Goal: Task Accomplishment & Management: Use online tool/utility

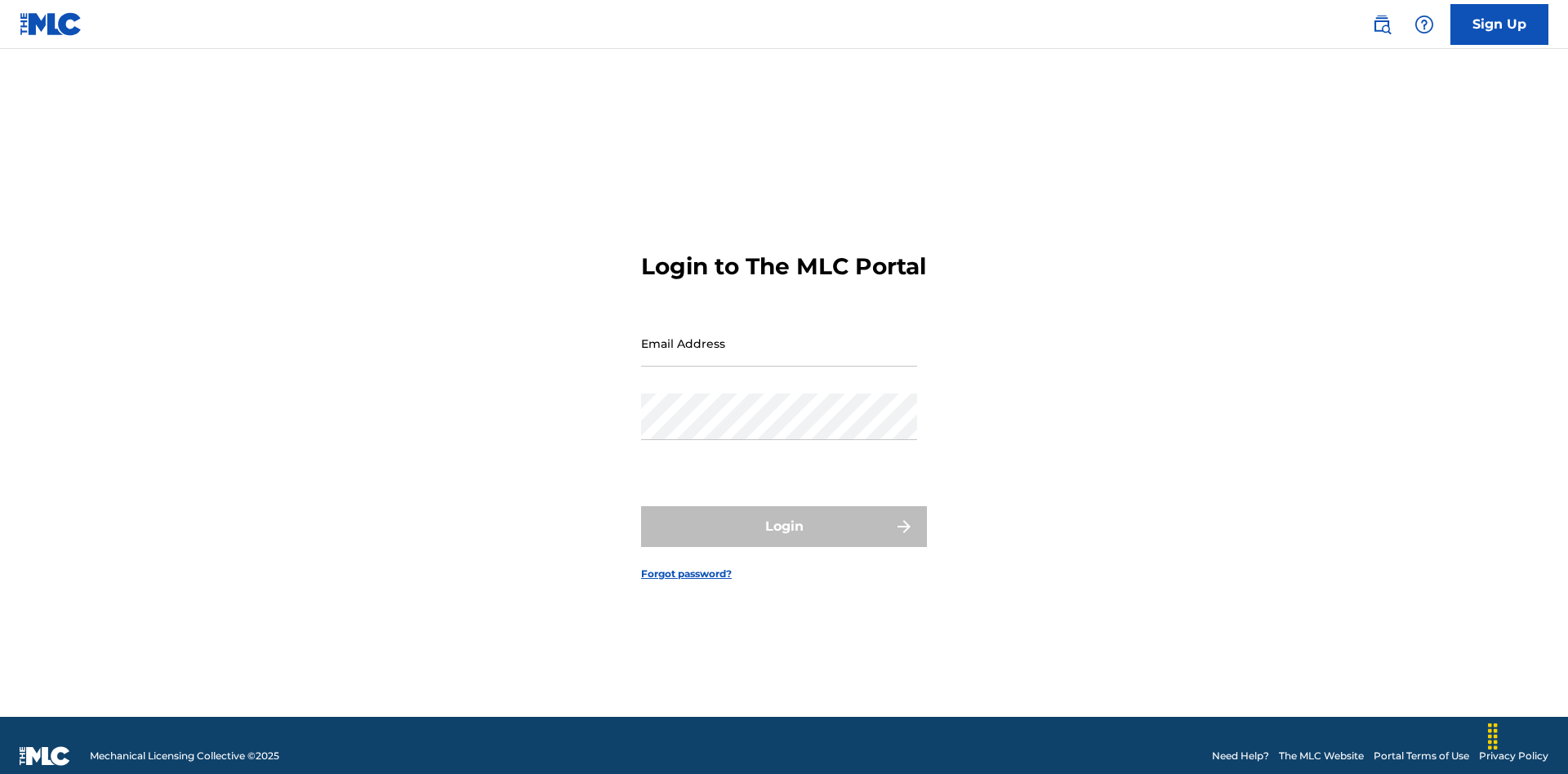
scroll to position [21, 0]
click at [779, 335] on input "Email Address" at bounding box center [779, 343] width 276 height 46
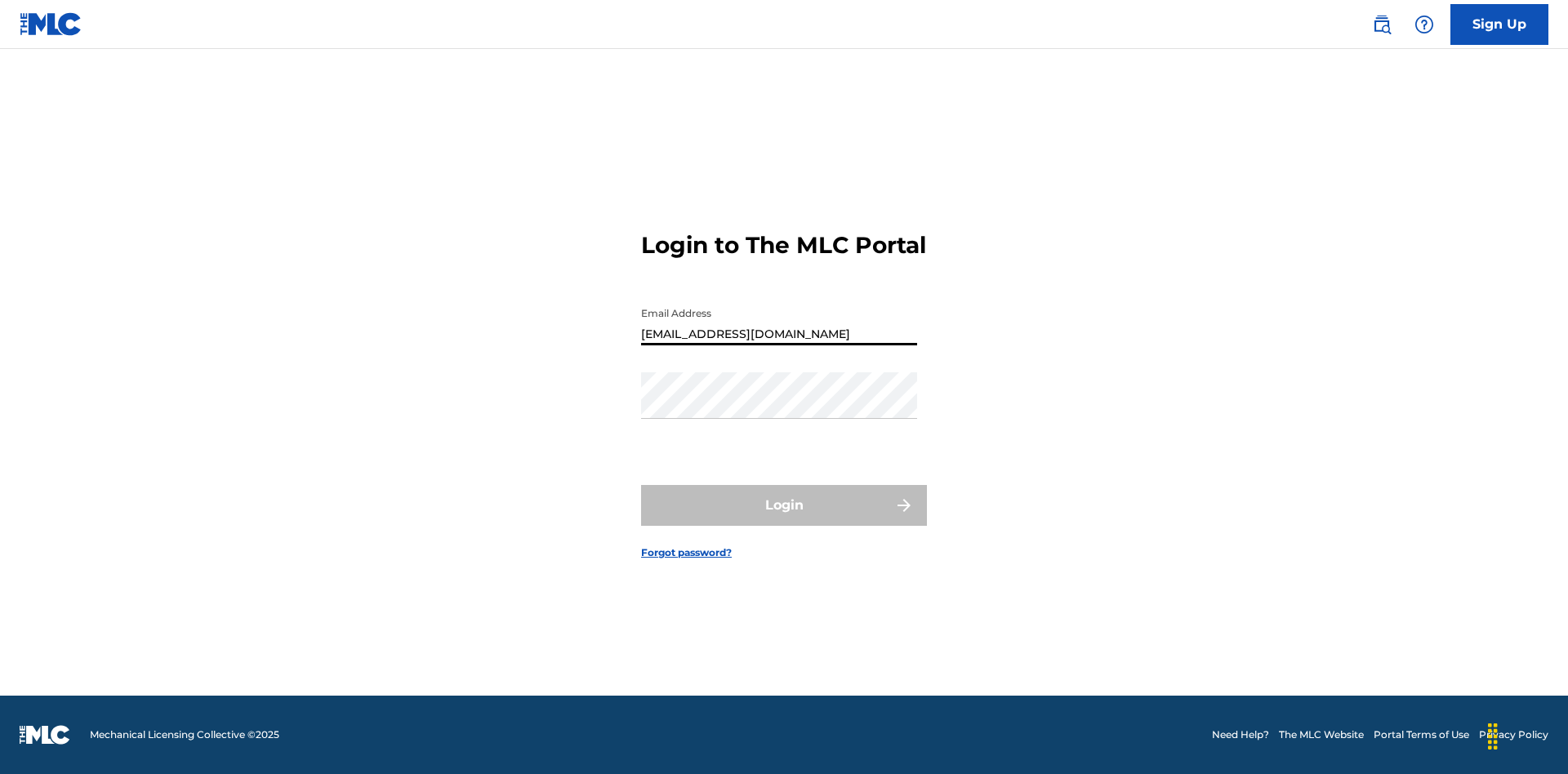
type input "XenaSongwriter@gmail.com"
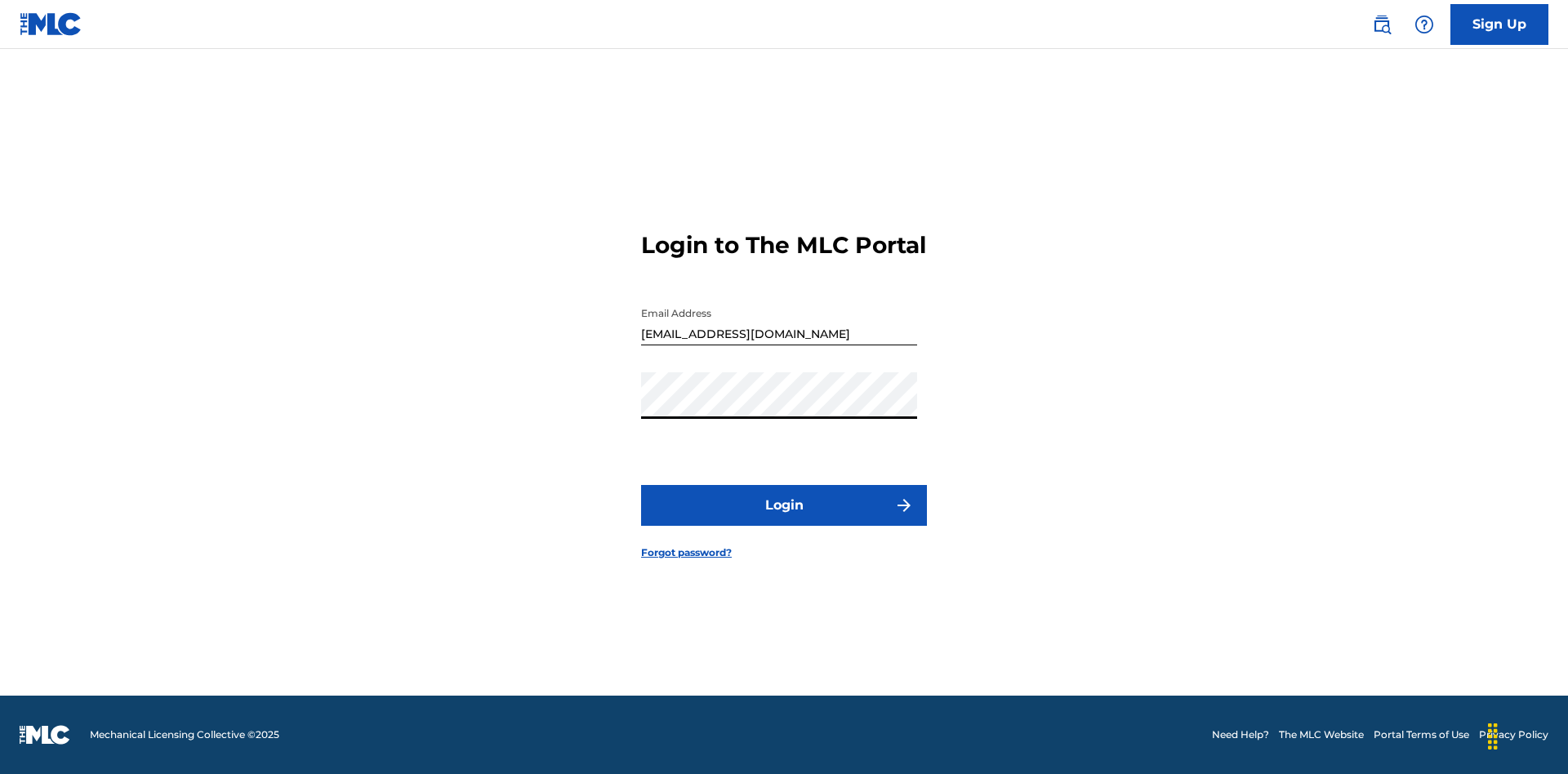
click at [784, 519] on button "Login" at bounding box center [784, 506] width 286 height 41
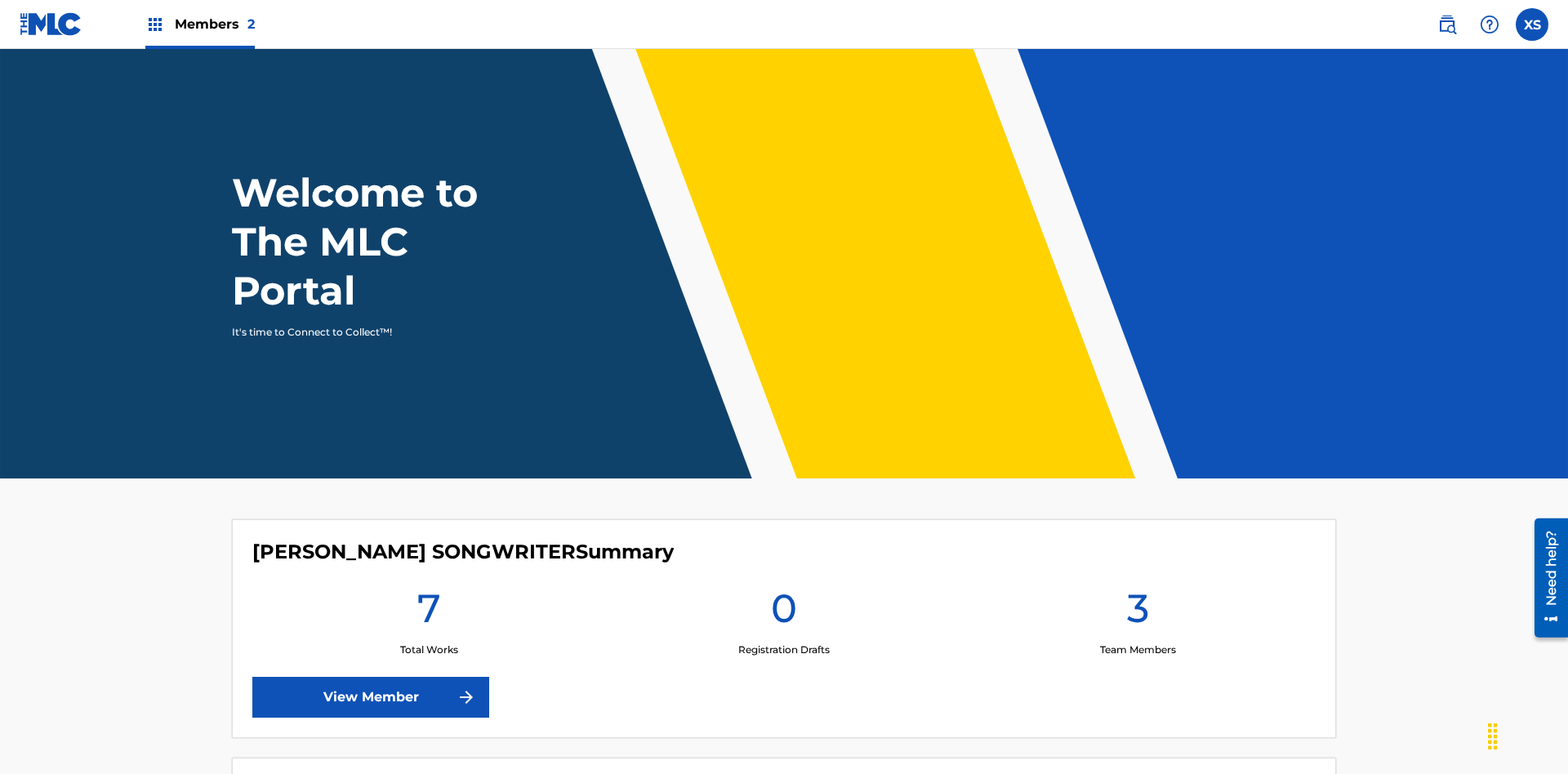
click at [200, 23] on span "Members 2" at bounding box center [214, 23] width 80 height 18
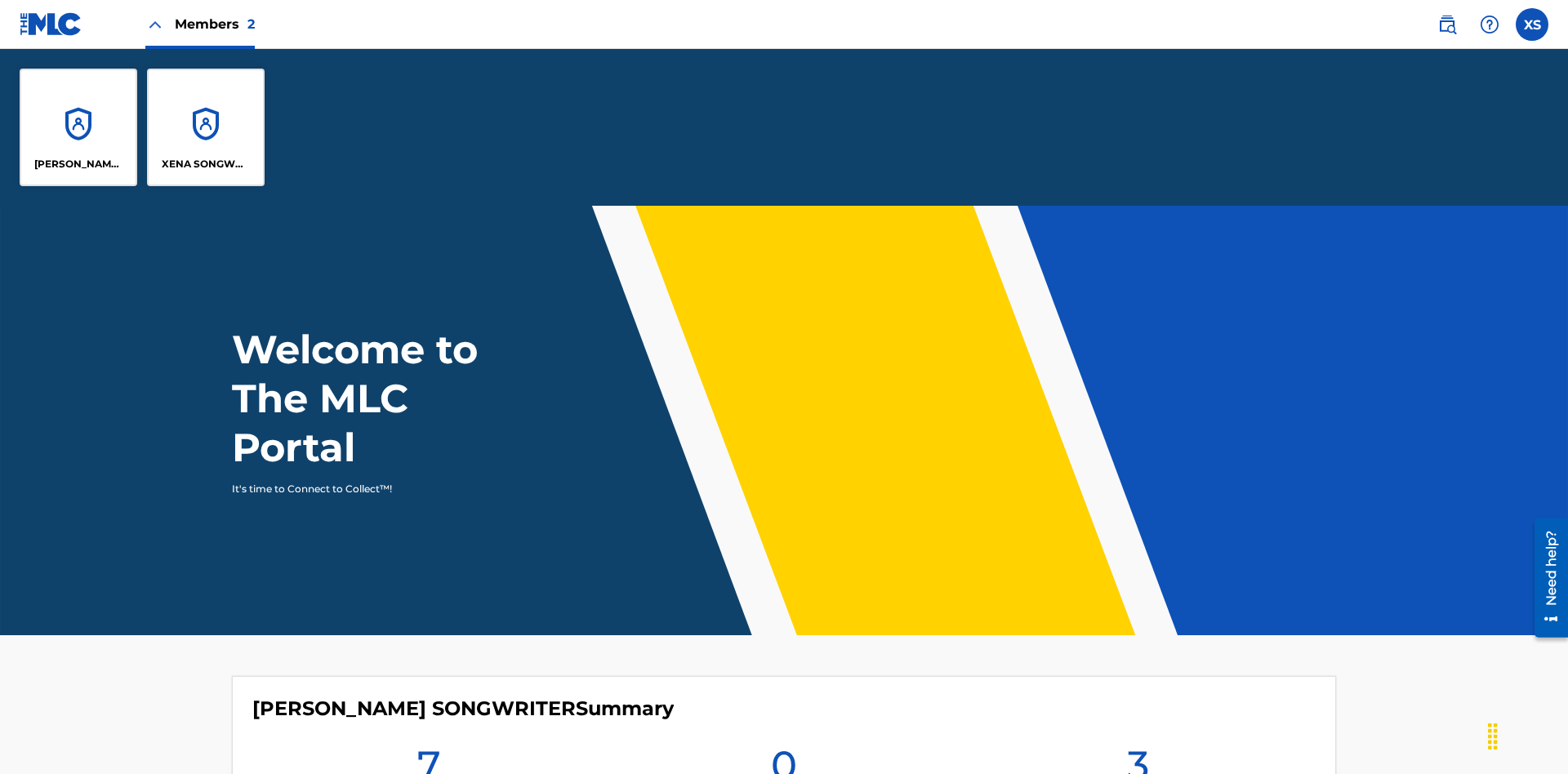
click at [78, 164] on p "CLEO SONGWRITER" at bounding box center [78, 164] width 89 height 15
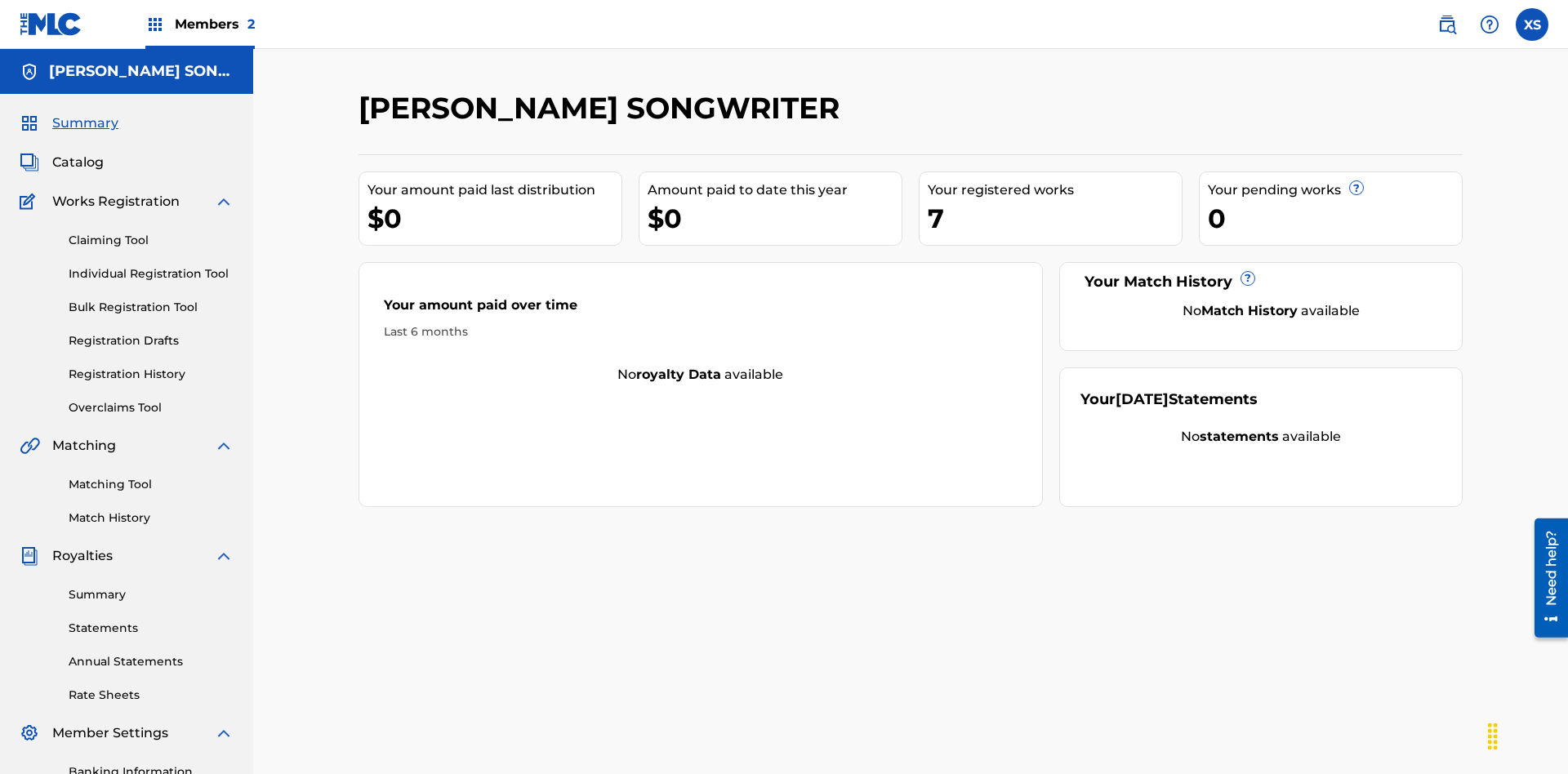
click at [151, 399] on link "Overclaims Tool" at bounding box center [151, 408] width 165 height 17
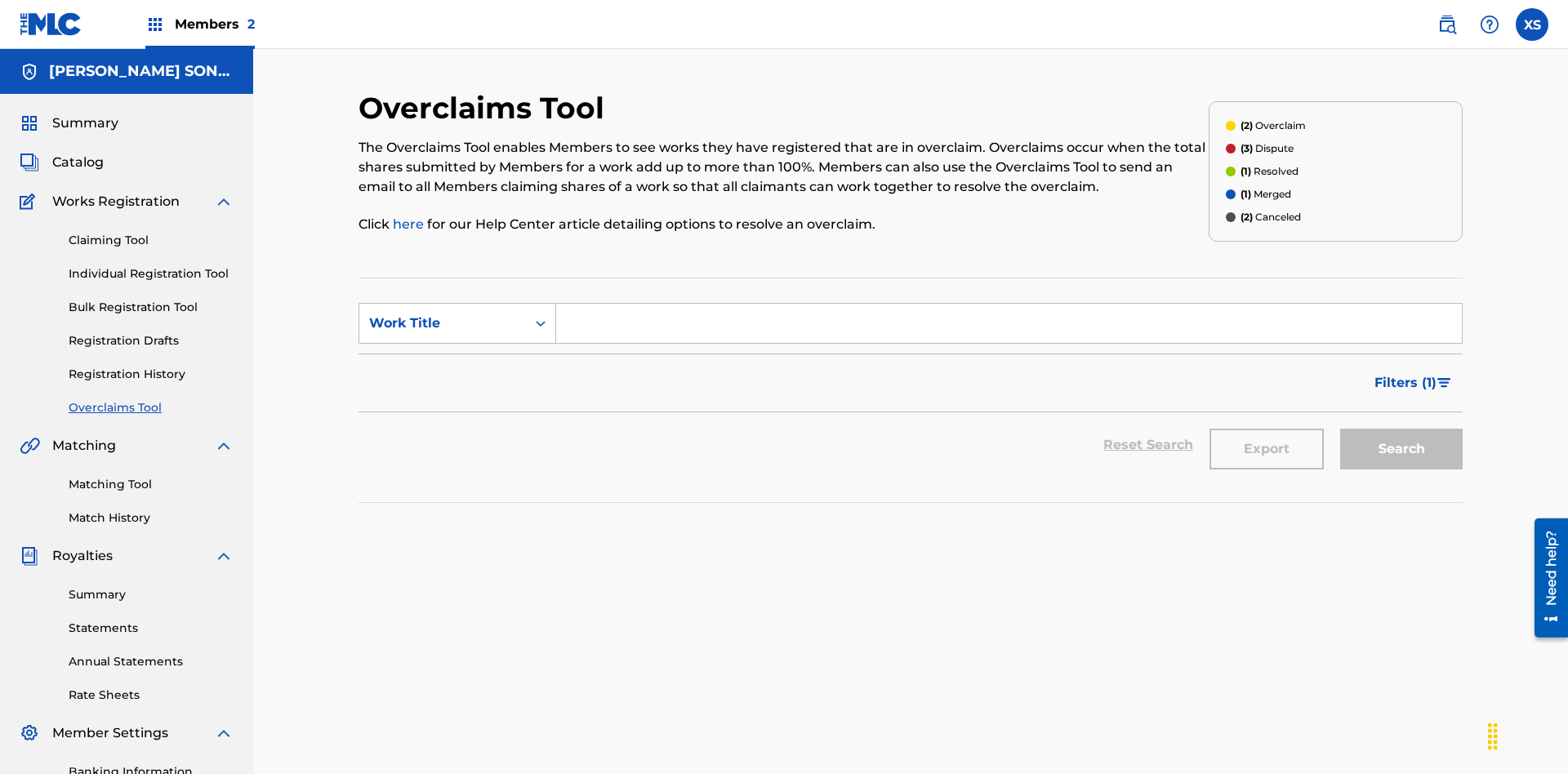
click at [1404, 373] on span "Filters ( 1 )" at bounding box center [1405, 383] width 62 height 19
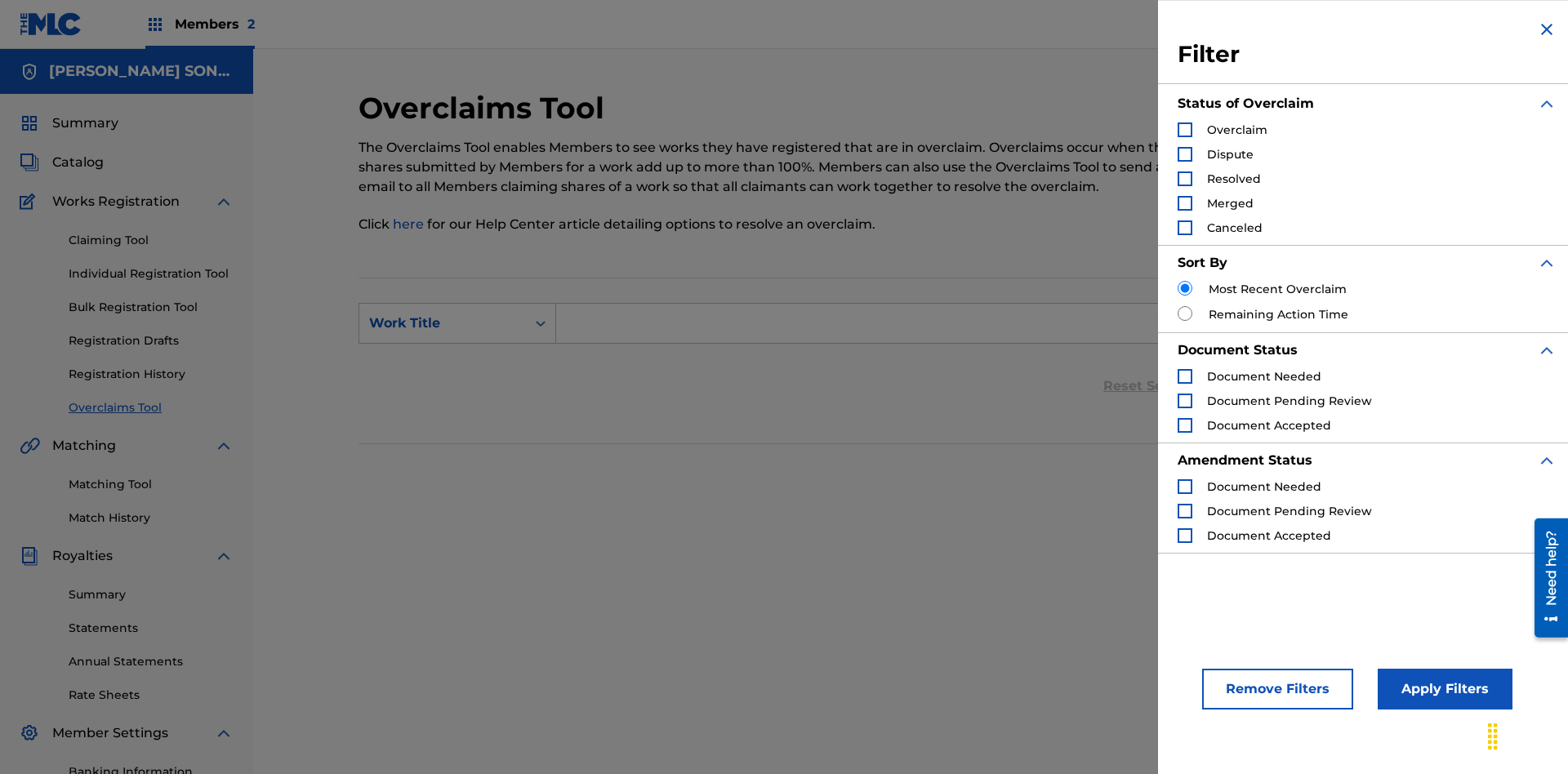
scroll to position [275, 0]
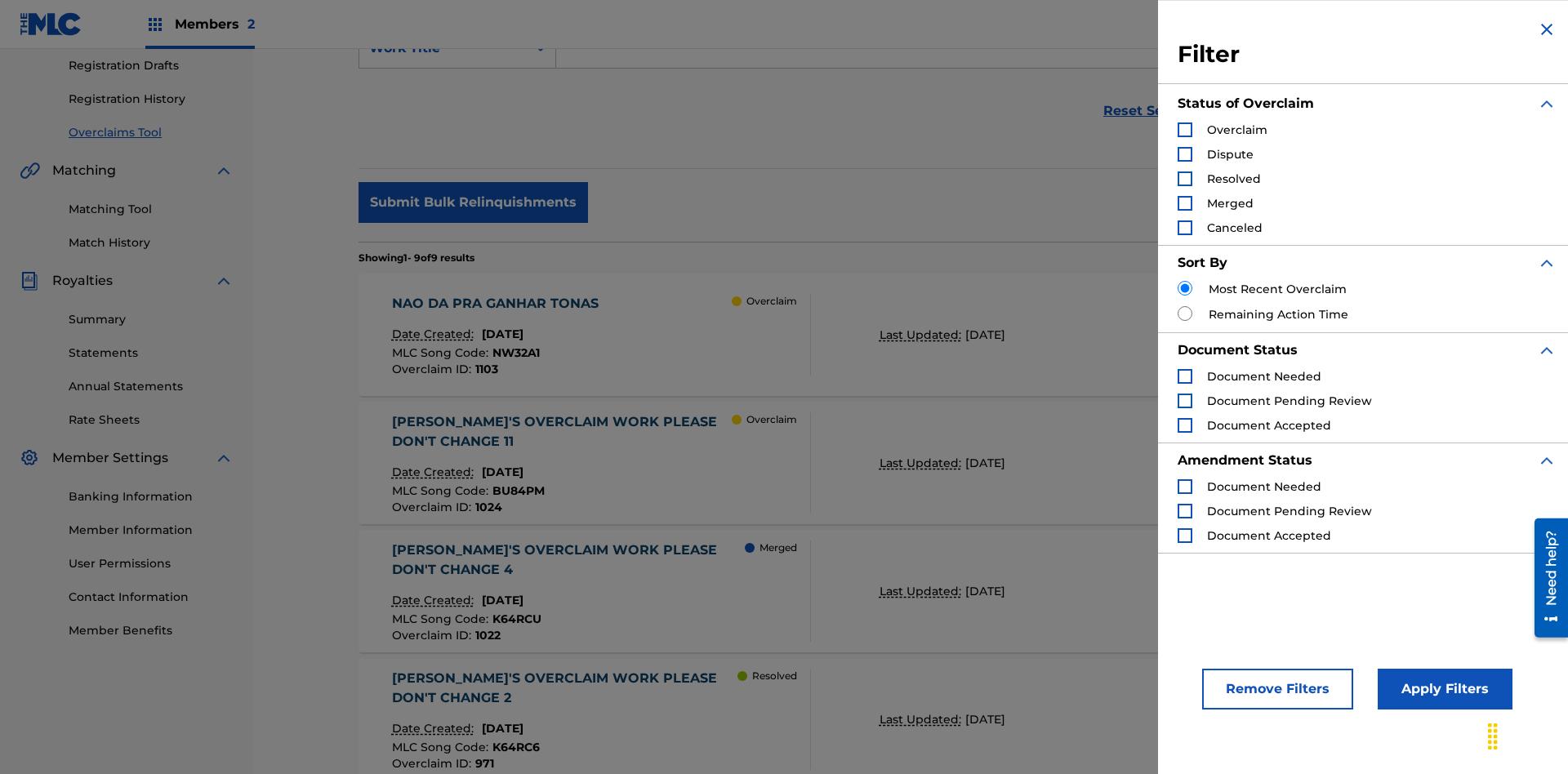
click at [1185, 130] on div "Search Form" at bounding box center [1184, 129] width 15 height 15
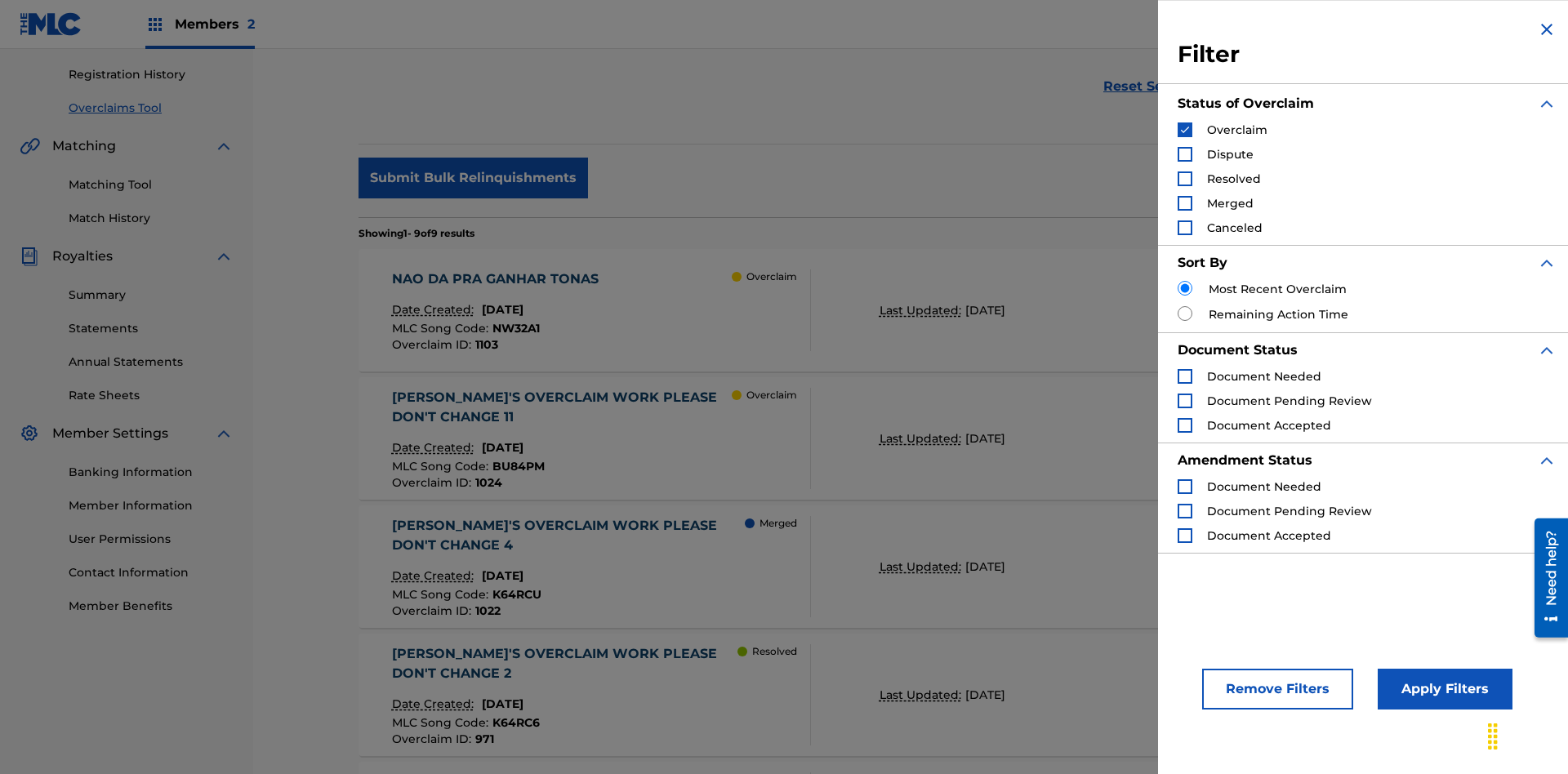
click at [1442, 689] on button "Apply Filters" at bounding box center [1445, 689] width 135 height 41
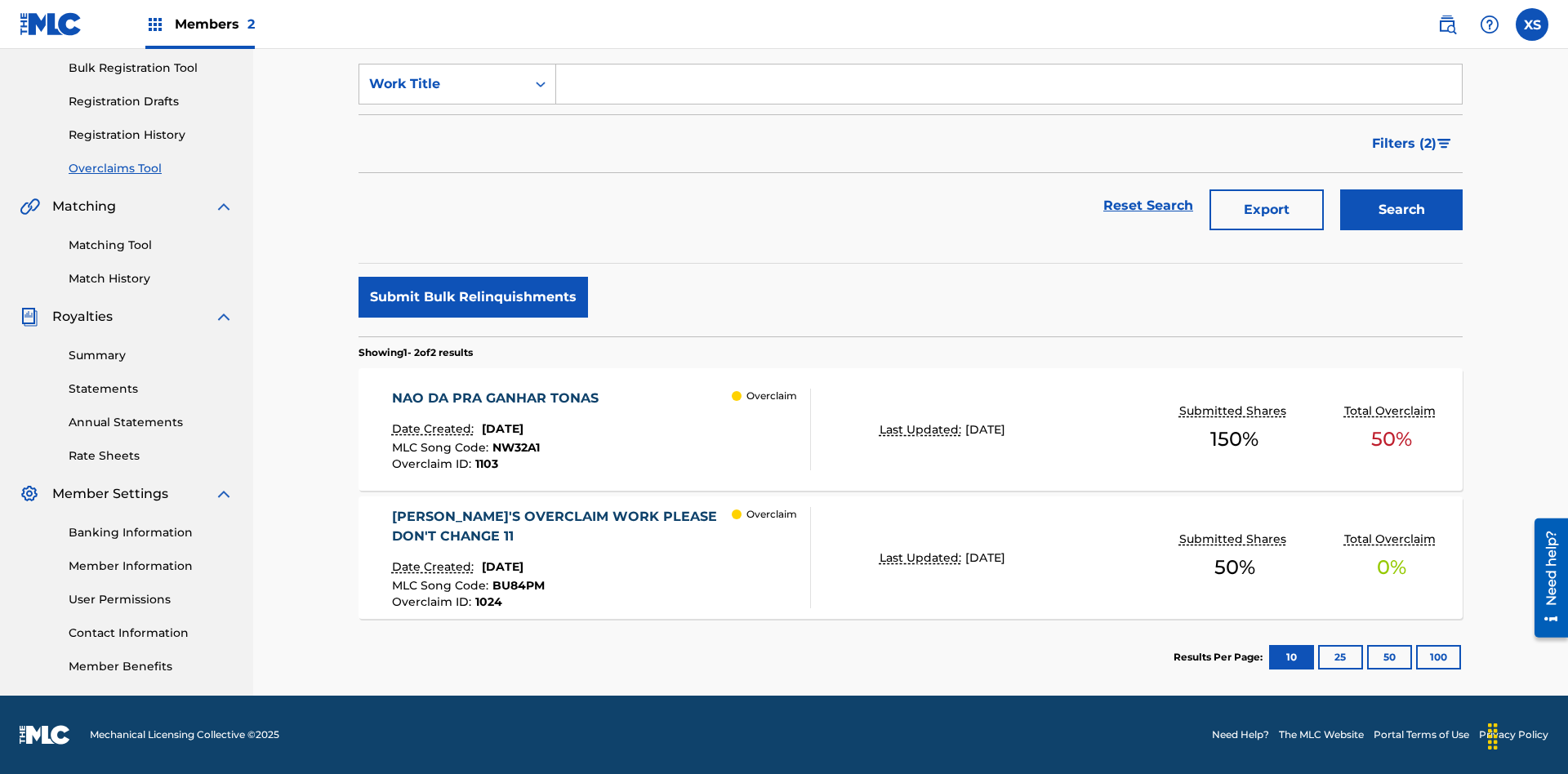
click at [1404, 143] on span "Filters ( 2 )" at bounding box center [1404, 143] width 65 height 19
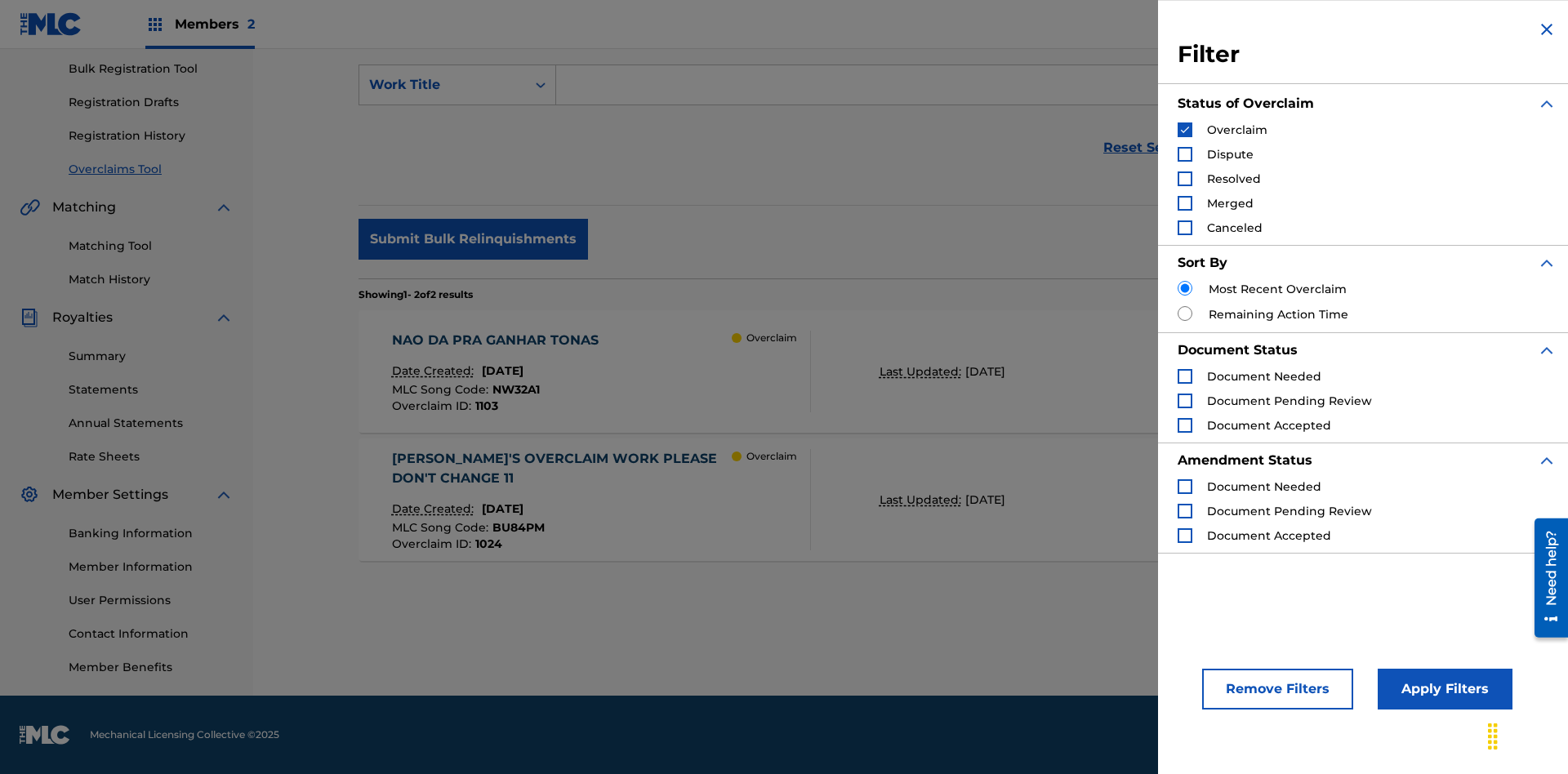
click at [1185, 130] on img "Search Form" at bounding box center [1185, 130] width 12 height 12
click at [1185, 154] on div "Search Form" at bounding box center [1184, 154] width 15 height 15
click at [1442, 689] on button "Apply Filters" at bounding box center [1445, 689] width 135 height 41
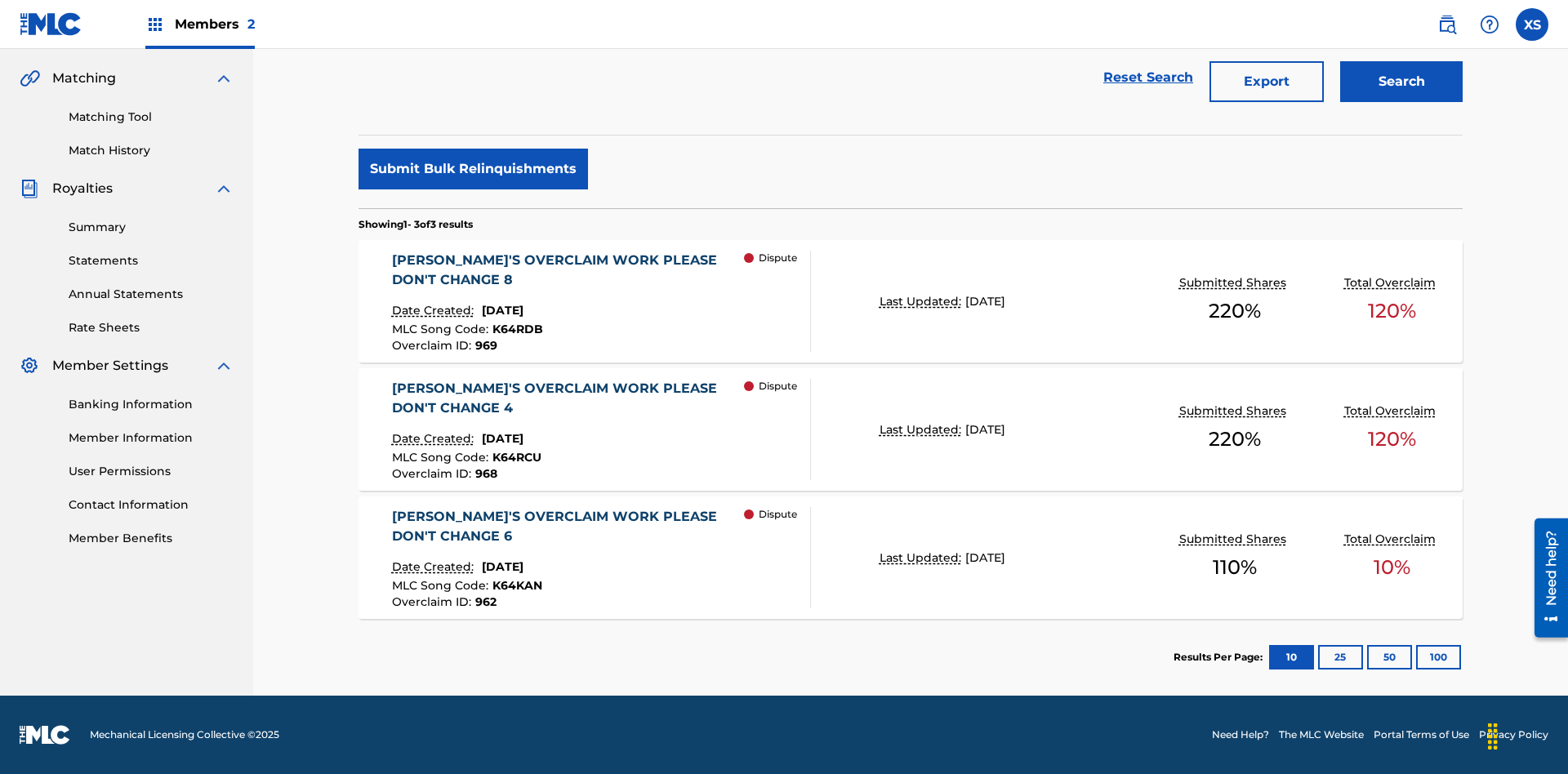
click at [1404, 25] on span "Filters ( 2 )" at bounding box center [1404, 15] width 65 height 19
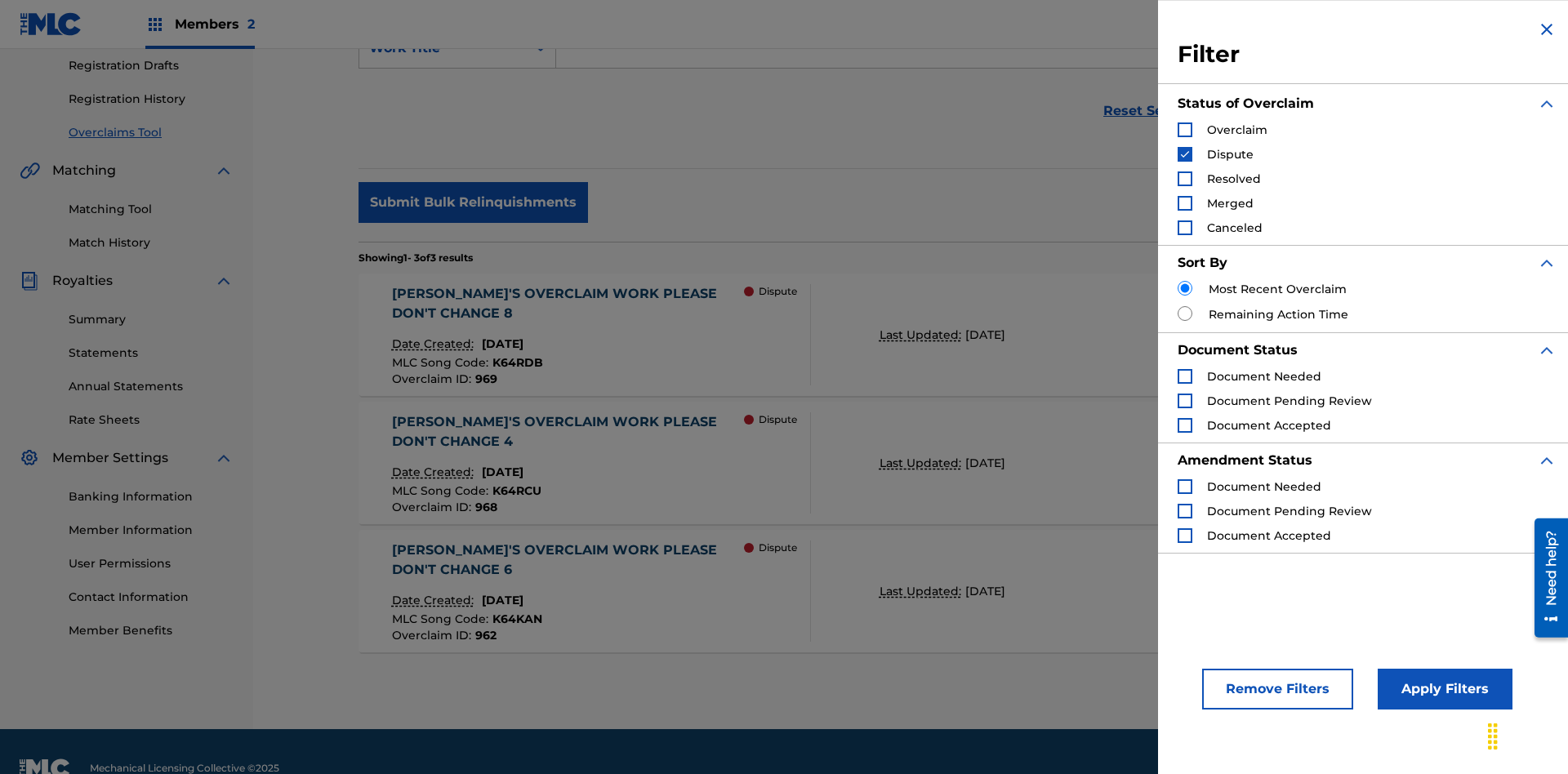
scroll to position [309, 0]
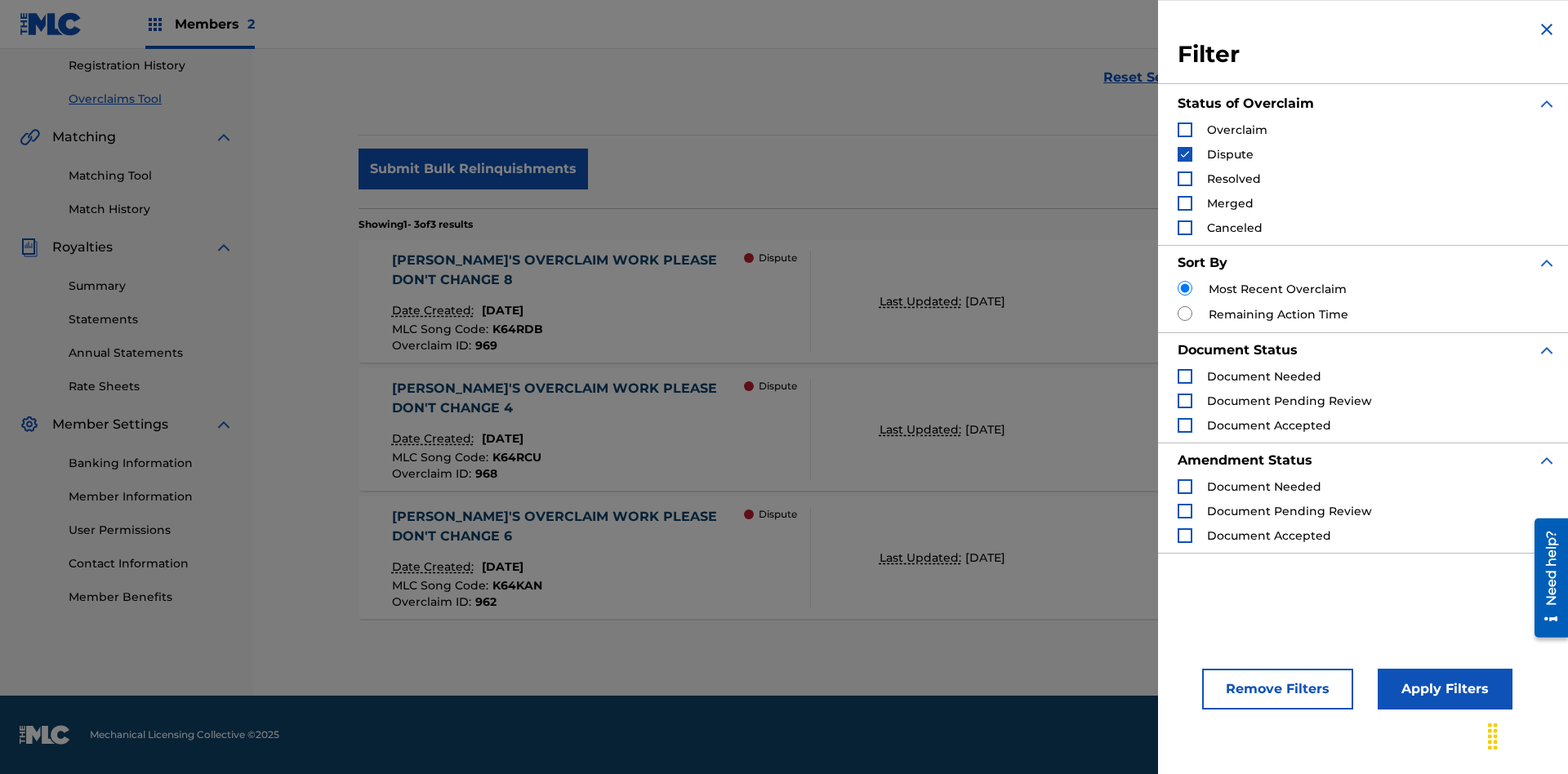
click at [1185, 154] on img "Search Form" at bounding box center [1185, 154] width 12 height 12
click at [1185, 179] on div "Search Form" at bounding box center [1184, 178] width 15 height 15
click at [1442, 689] on button "Apply Filters" at bounding box center [1445, 689] width 135 height 41
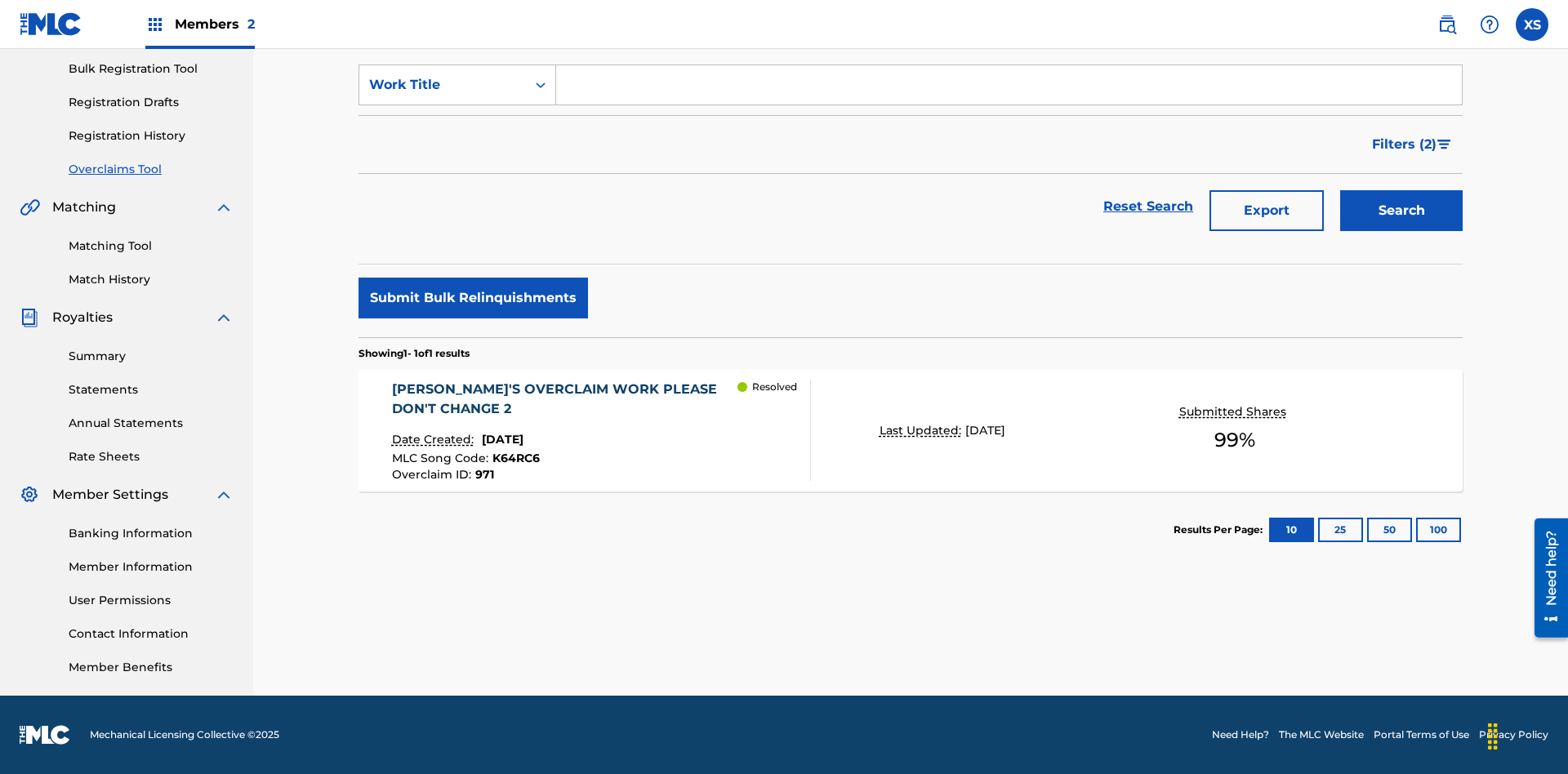
scroll to position [238, 0]
click at [1404, 144] on span "Filters ( 2 )" at bounding box center [1404, 144] width 65 height 19
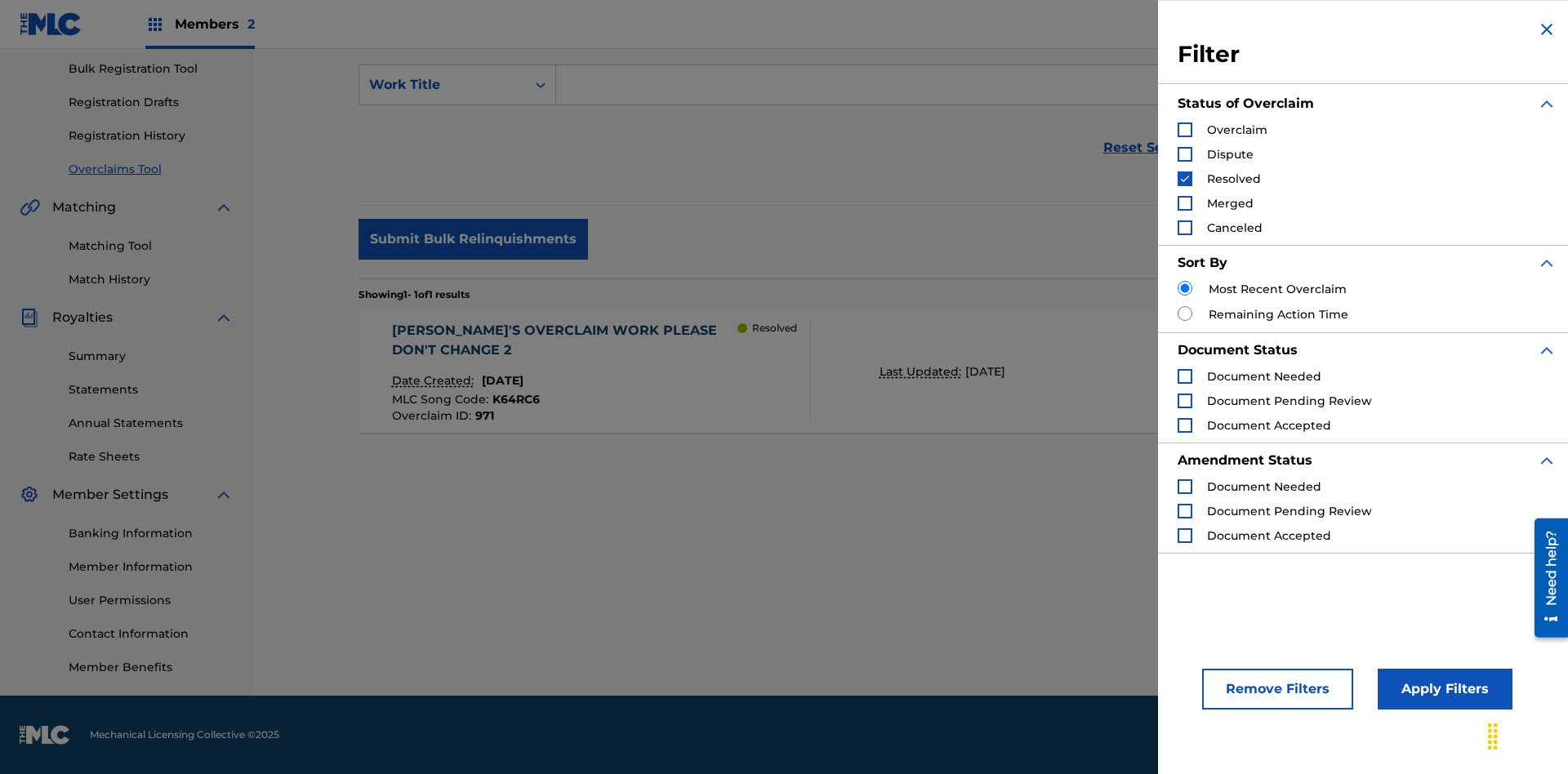
click at [1185, 179] on img "Search Form" at bounding box center [1185, 179] width 12 height 12
click at [1185, 203] on div "Search Form" at bounding box center [1184, 202] width 15 height 15
click at [1442, 689] on button "Apply Filters" at bounding box center [1445, 689] width 135 height 41
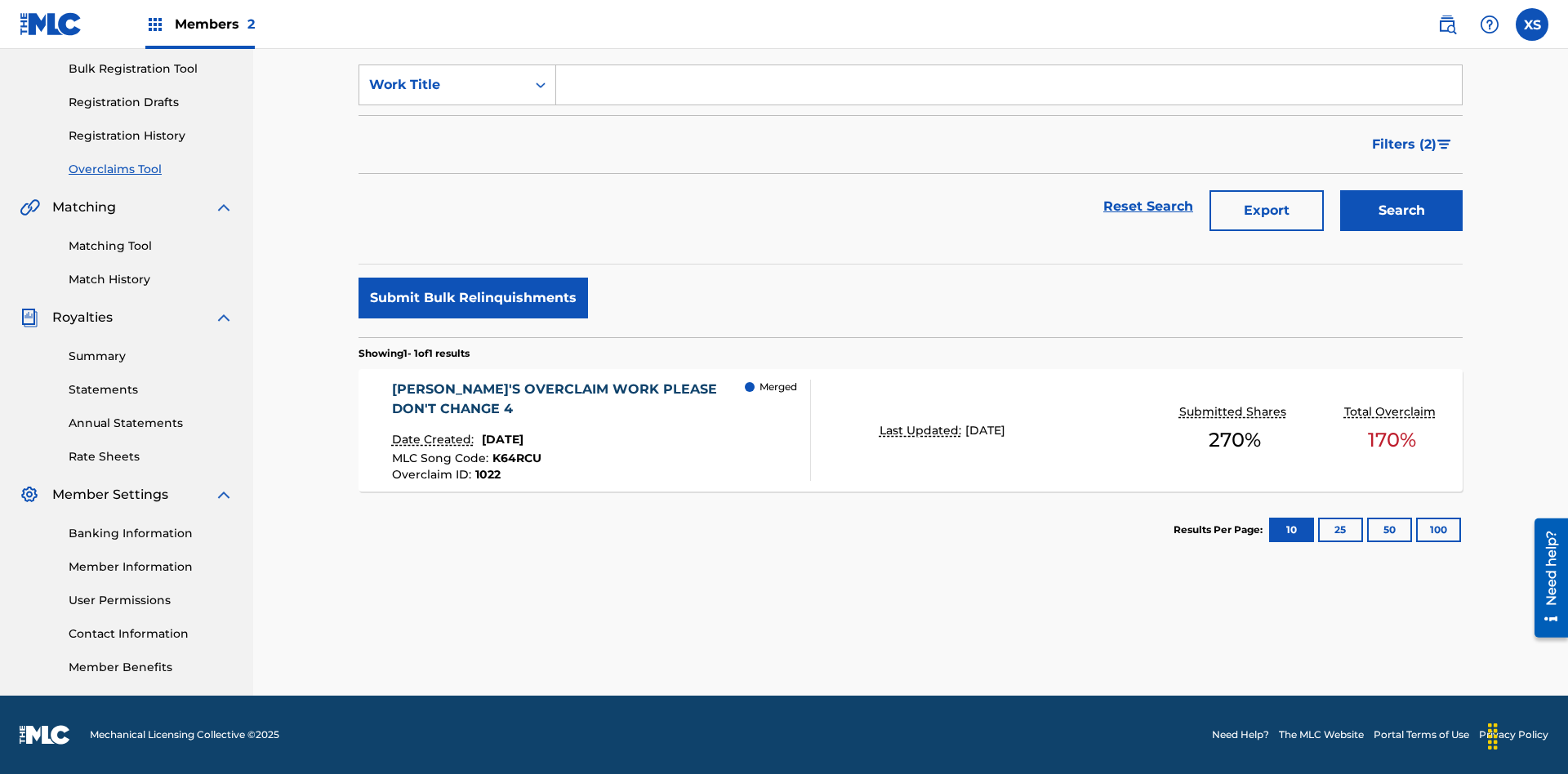
click at [1404, 144] on span "Filters ( 2 )" at bounding box center [1404, 144] width 65 height 19
